Goal: Go to known website: Access a specific website the user already knows

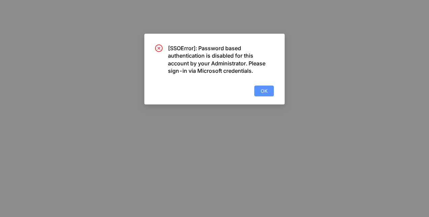
click at [265, 90] on span "OK" at bounding box center [263, 90] width 7 height 7
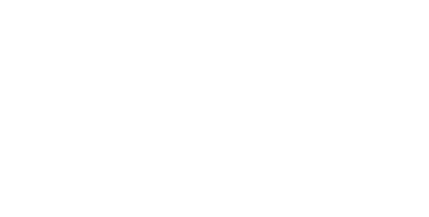
click at [212, 160] on main at bounding box center [214, 108] width 429 height 217
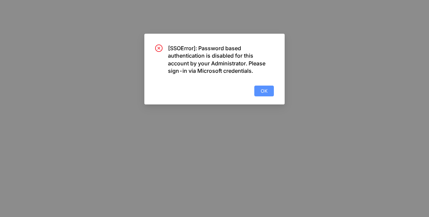
click at [267, 93] on span "OK" at bounding box center [263, 90] width 7 height 7
